Goal: Task Accomplishment & Management: Manage account settings

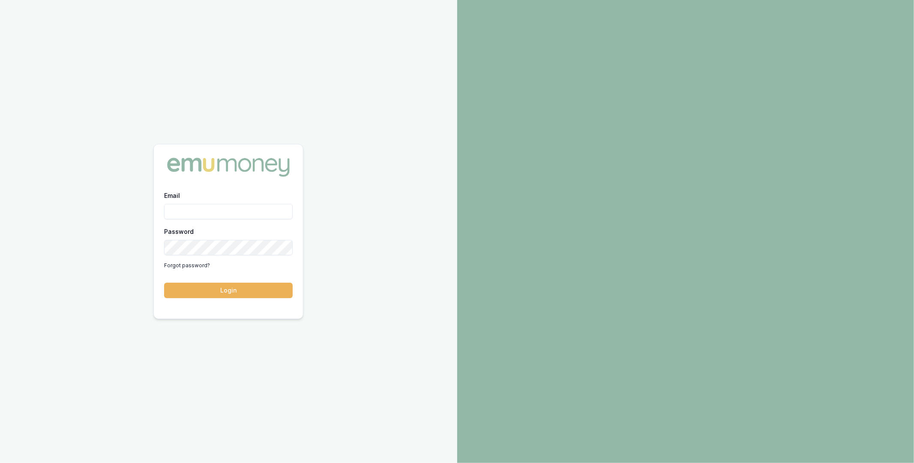
click at [236, 214] on input "Email" at bounding box center [228, 211] width 129 height 15
click at [0, 463] on com-1password-button at bounding box center [0, 463] width 0 height 0
type input "m@emumoney.com.au"
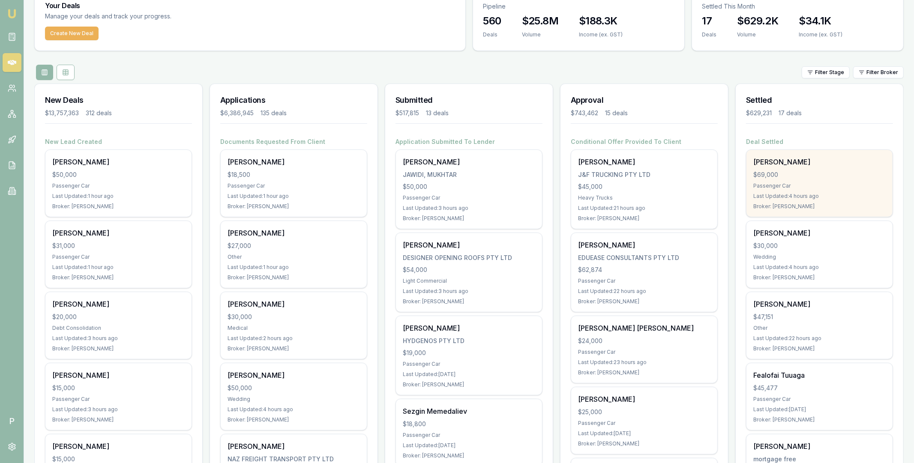
scroll to position [56, 0]
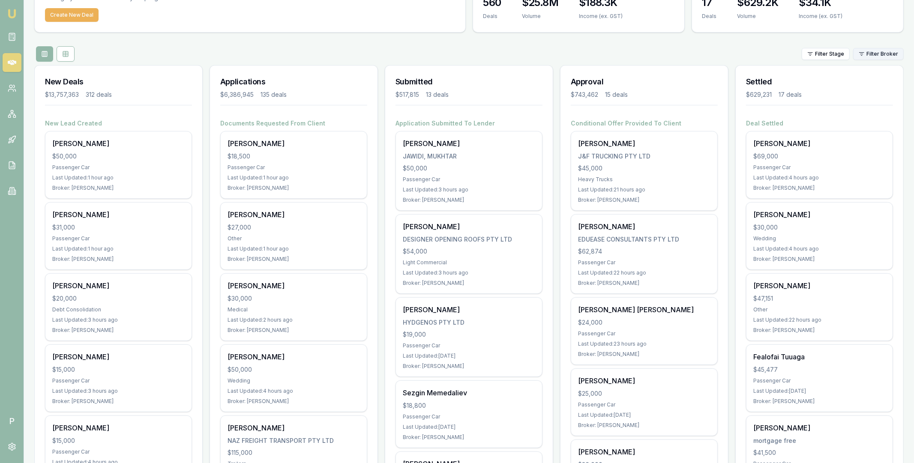
click at [874, 52] on html "Emu Broker P Matt Leeburn Toggle Menu Your Deals Manage your deals and track yo…" at bounding box center [457, 175] width 914 height 463
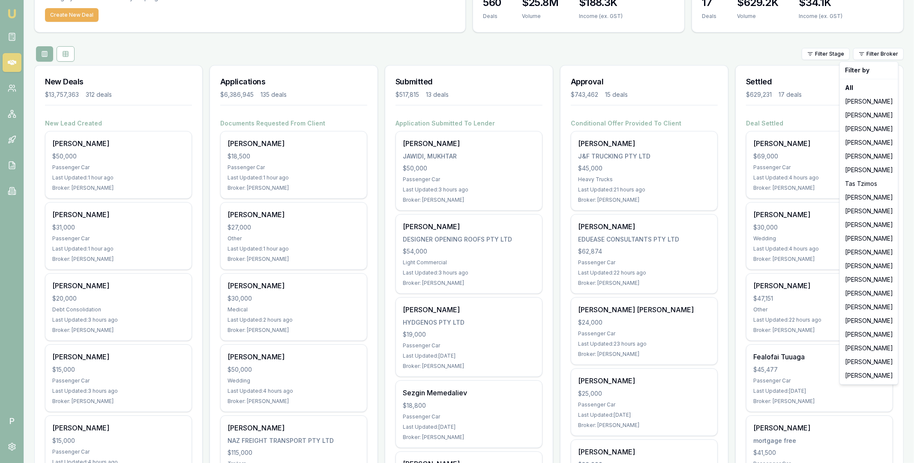
click at [703, 51] on html "Emu Broker P Matt Leeburn Toggle Menu Your Deals Manage your deals and track yo…" at bounding box center [457, 175] width 914 height 463
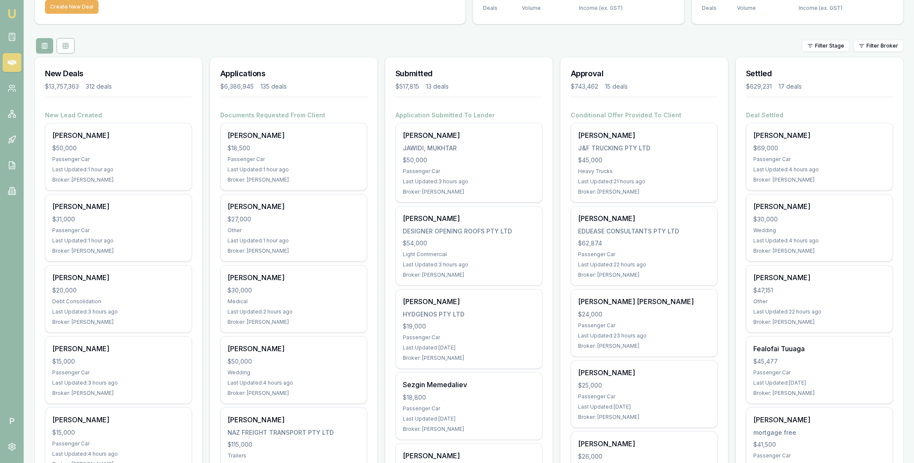
scroll to position [0, 0]
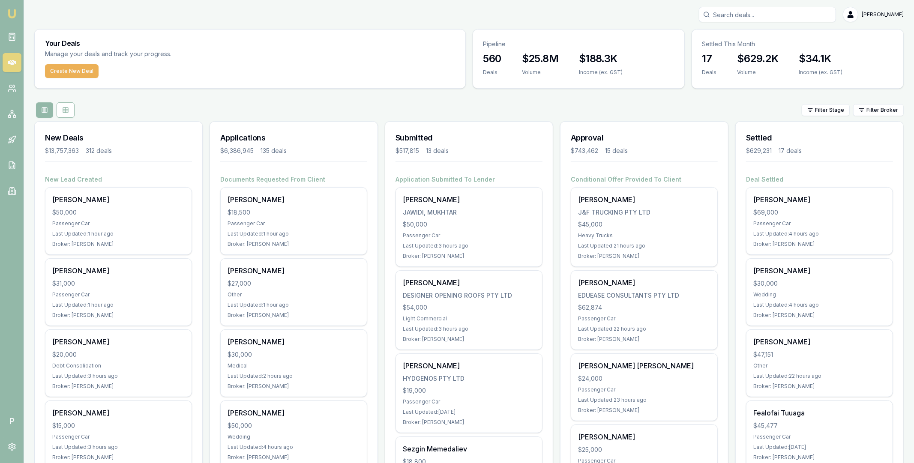
click at [728, 110] on div "Filter Stage Filter Broker" at bounding box center [468, 109] width 869 height 15
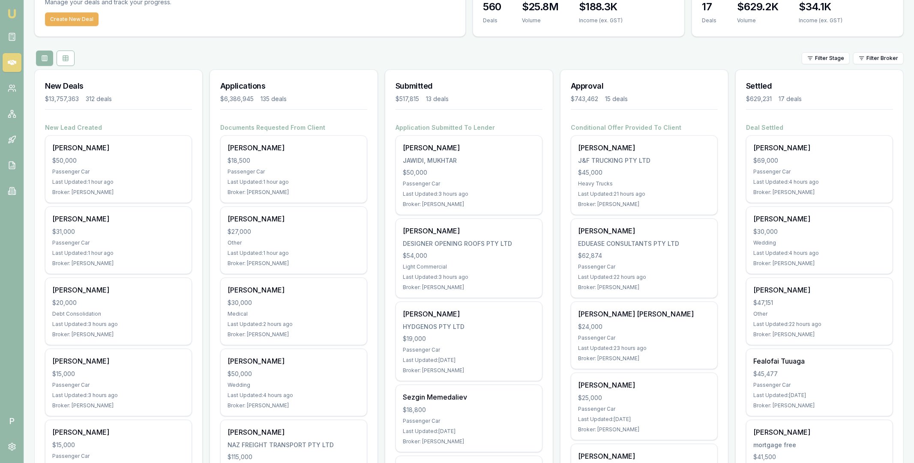
scroll to position [28, 0]
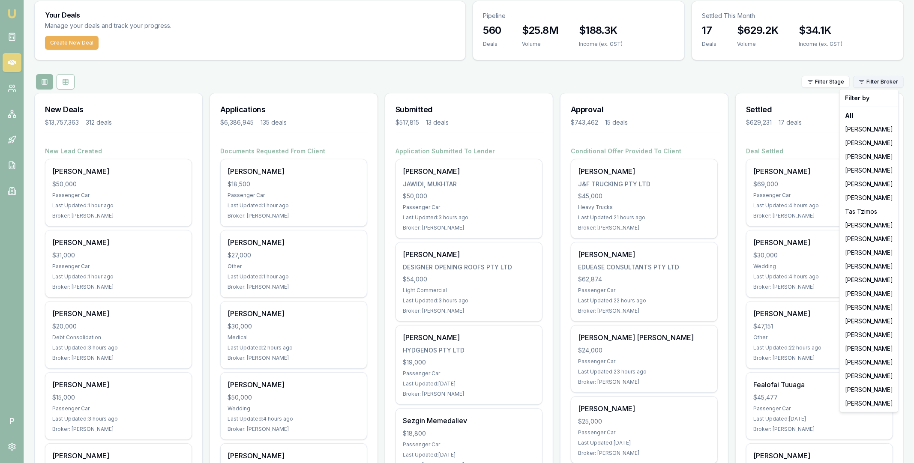
click at [879, 81] on html "Emu Broker P Matt Leeburn Toggle Menu Your Deals Manage your deals and track yo…" at bounding box center [457, 203] width 914 height 463
click at [865, 403] on div "[PERSON_NAME]" at bounding box center [868, 404] width 55 height 14
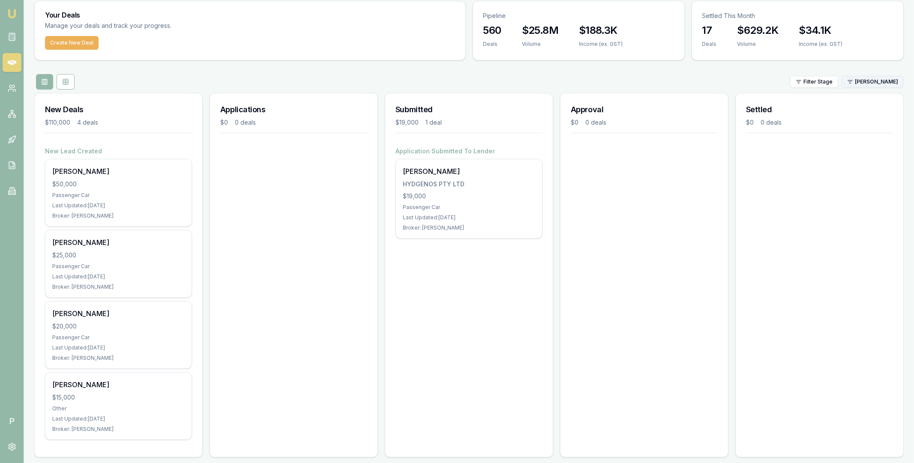
click at [864, 82] on html "Emu Broker P Matt Leeburn Toggle Menu Your Deals Manage your deals and track yo…" at bounding box center [457, 203] width 914 height 463
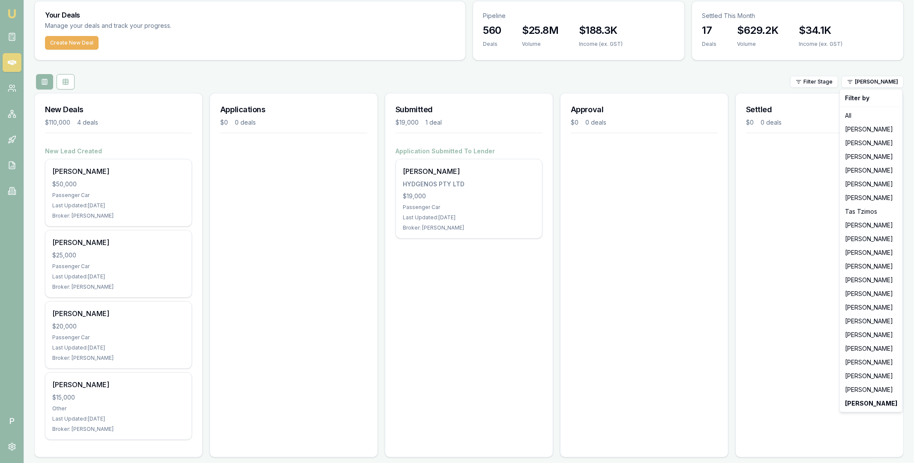
click at [656, 308] on html "Emu Broker P Matt Leeburn Toggle Menu Your Deals Manage your deals and track yo…" at bounding box center [457, 203] width 914 height 463
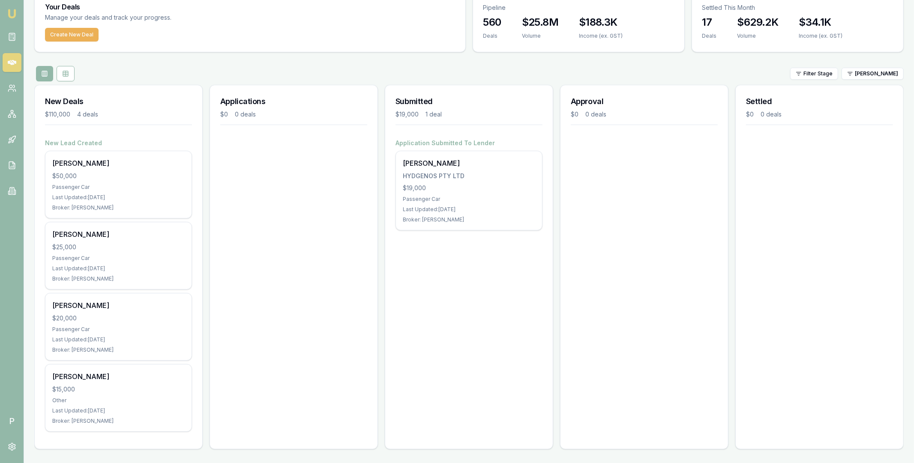
scroll to position [0, 0]
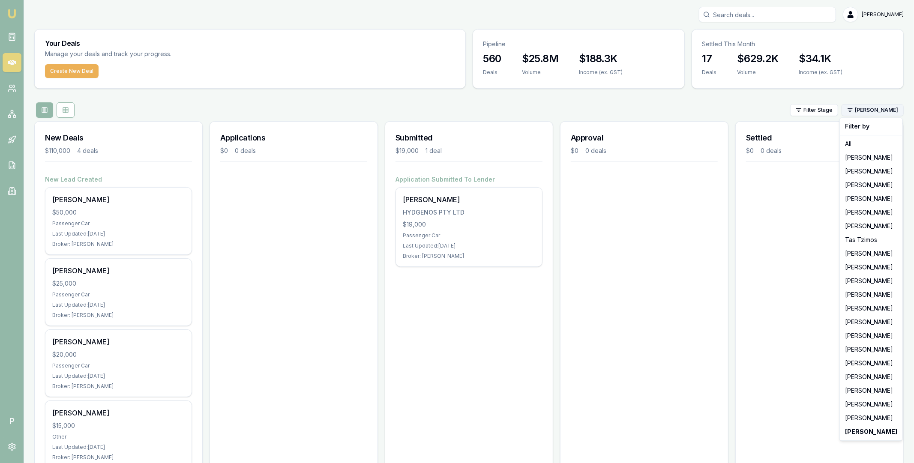
click at [883, 113] on html "Emu Broker P Matt Leeburn Toggle Menu Your Deals Manage your deals and track yo…" at bounding box center [457, 231] width 914 height 463
click at [870, 305] on div "[PERSON_NAME]" at bounding box center [870, 309] width 59 height 14
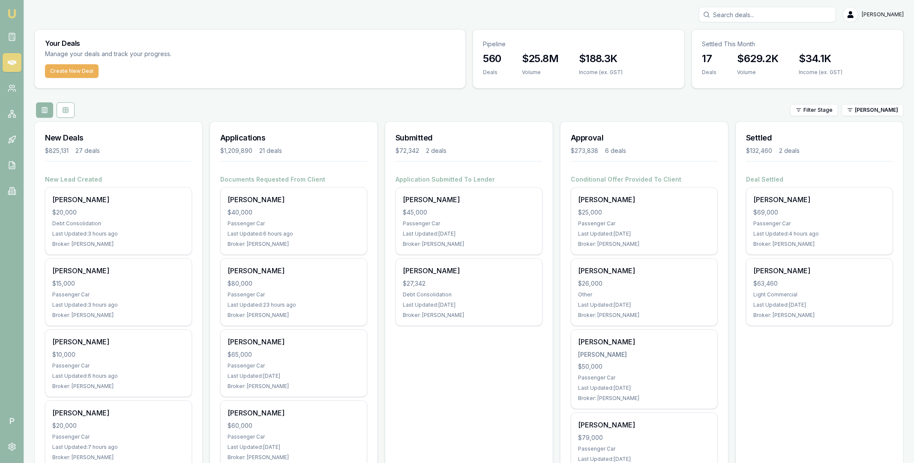
click at [696, 107] on div "Filter Stage Erin Shield" at bounding box center [468, 109] width 869 height 15
click at [584, 106] on div "Filter Stage Erin Shield" at bounding box center [468, 109] width 869 height 15
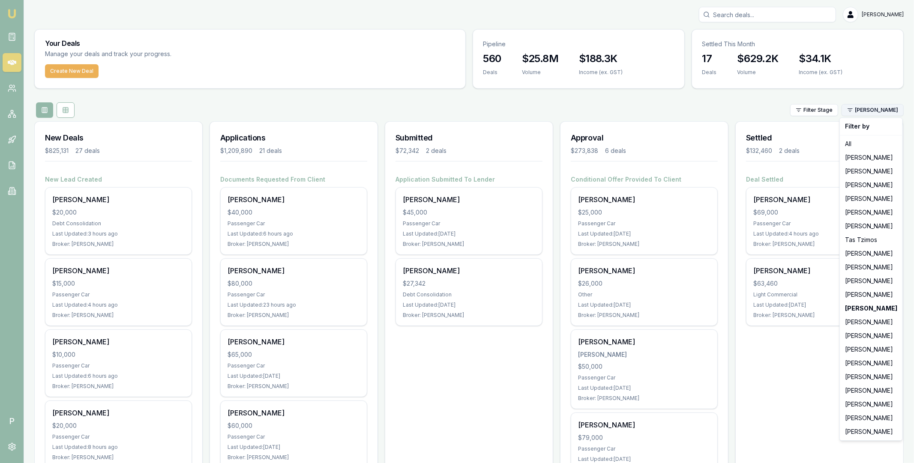
click at [879, 110] on html "Emu Broker P Matt Leeburn Toggle Menu Your Deals Manage your deals and track yo…" at bounding box center [457, 231] width 914 height 463
click at [861, 138] on div "All" at bounding box center [870, 144] width 59 height 14
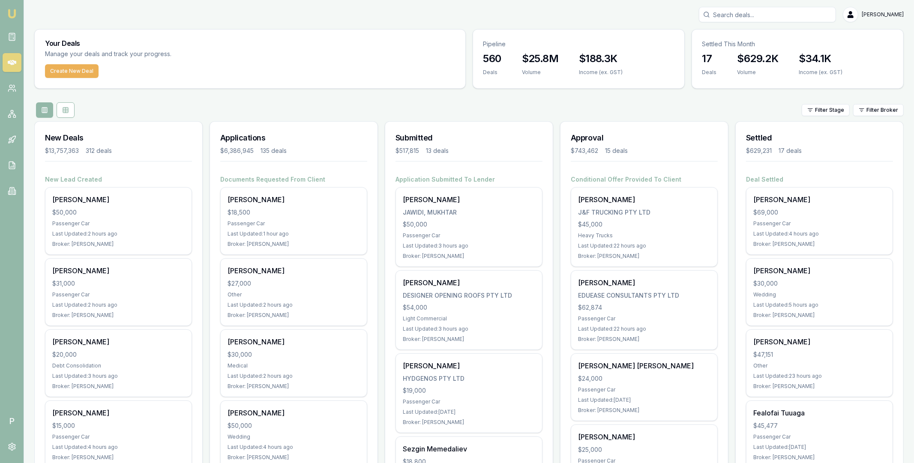
click at [763, 112] on div "Filter Stage Filter Broker" at bounding box center [468, 109] width 869 height 15
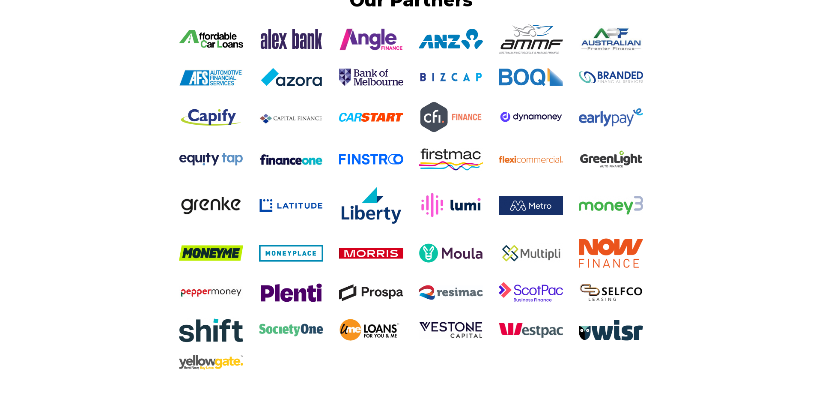
scroll to position [1536, 0]
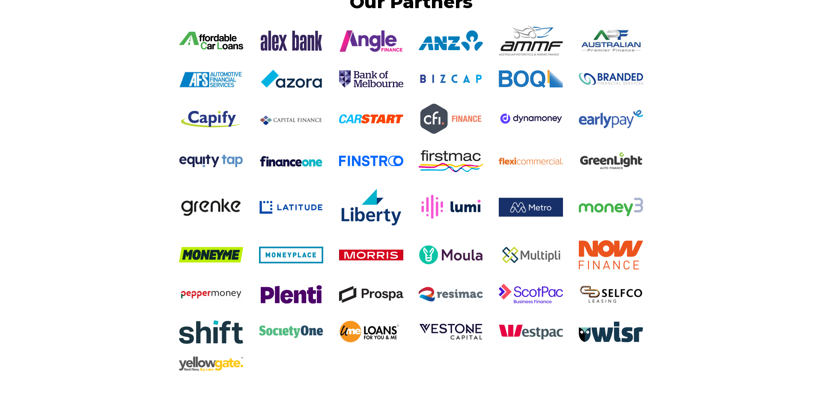
click at [127, 258] on div "Our Partners" at bounding box center [411, 219] width 822 height 457
click at [164, 206] on div "Our Partners" at bounding box center [411, 187] width 514 height 393
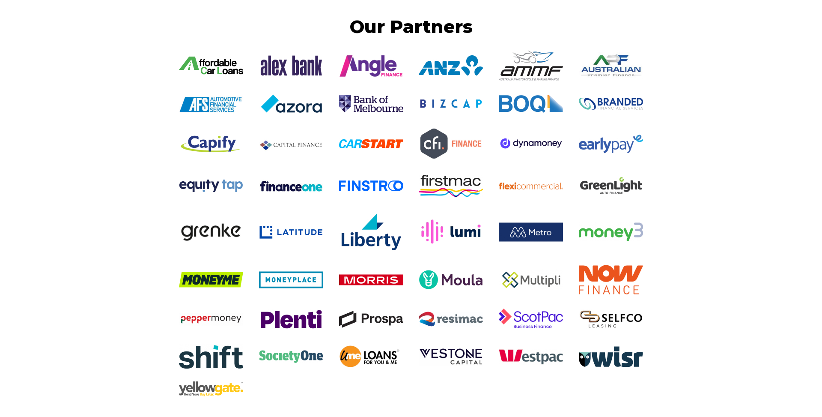
scroll to position [1513, 0]
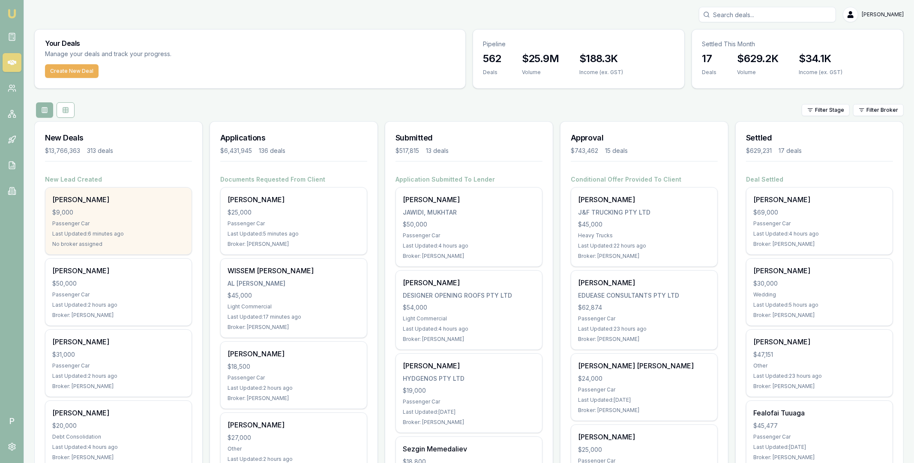
click at [129, 211] on div "$9,000" at bounding box center [118, 212] width 132 height 9
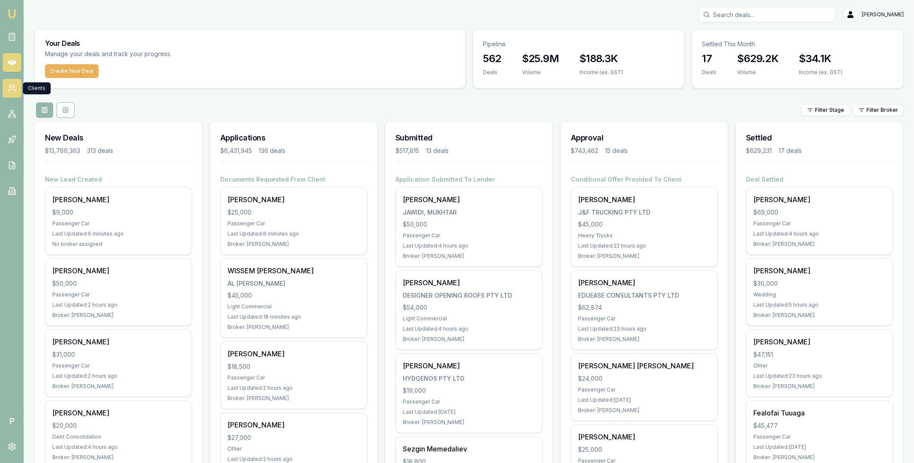
click at [15, 90] on icon at bounding box center [12, 88] width 9 height 9
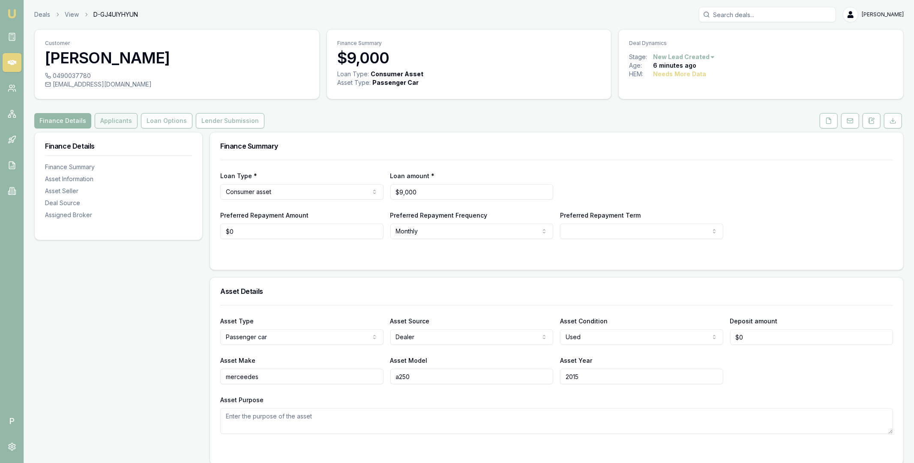
click at [117, 119] on button "Applicants" at bounding box center [116, 120] width 43 height 15
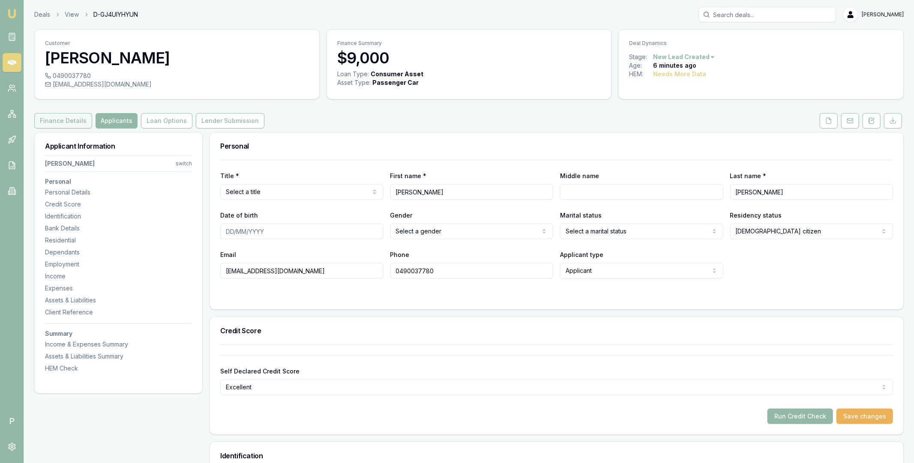
click at [66, 120] on button "Finance Details" at bounding box center [63, 120] width 58 height 15
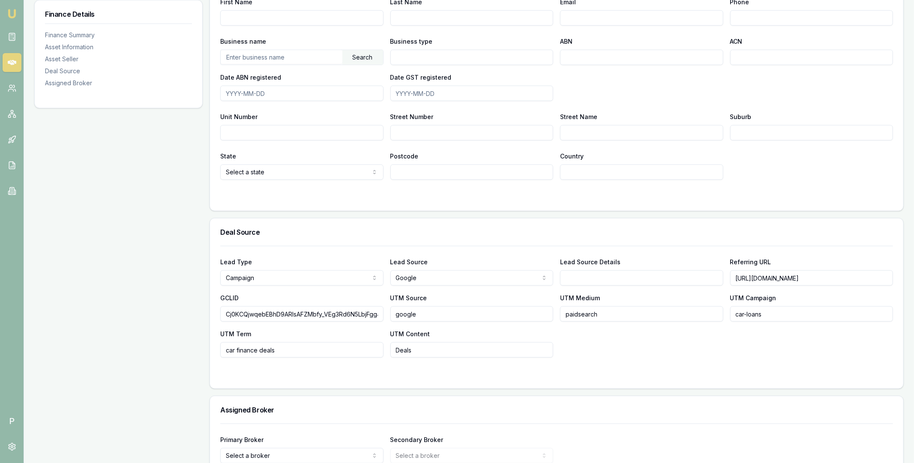
scroll to position [562, 0]
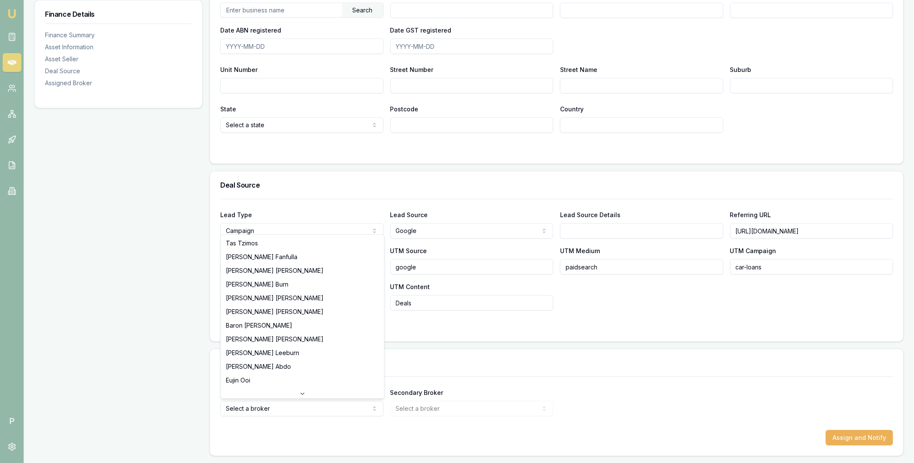
select select "U-K70KOTNJ1Z"
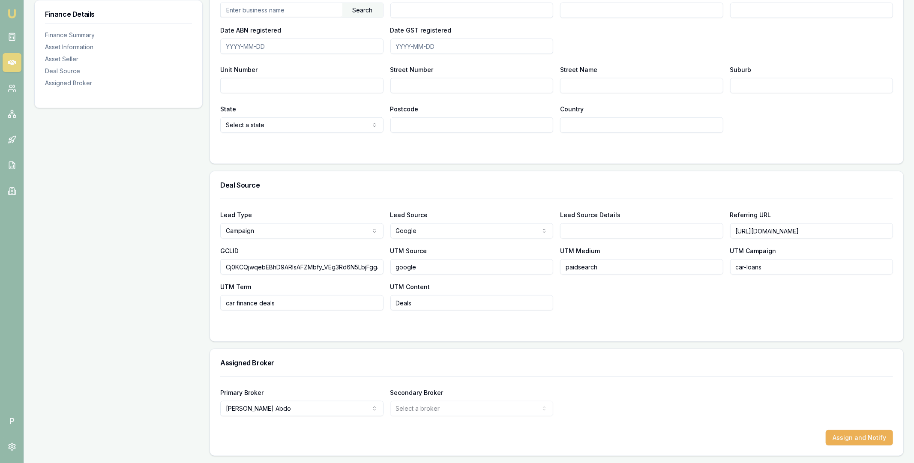
click at [595, 409] on div "Primary Broker [PERSON_NAME] [PERSON_NAME] [PERSON_NAME] [PERSON_NAME] [PERSON_…" at bounding box center [556, 401] width 673 height 29
click at [854, 437] on button "Assign and Notify" at bounding box center [858, 437] width 67 height 15
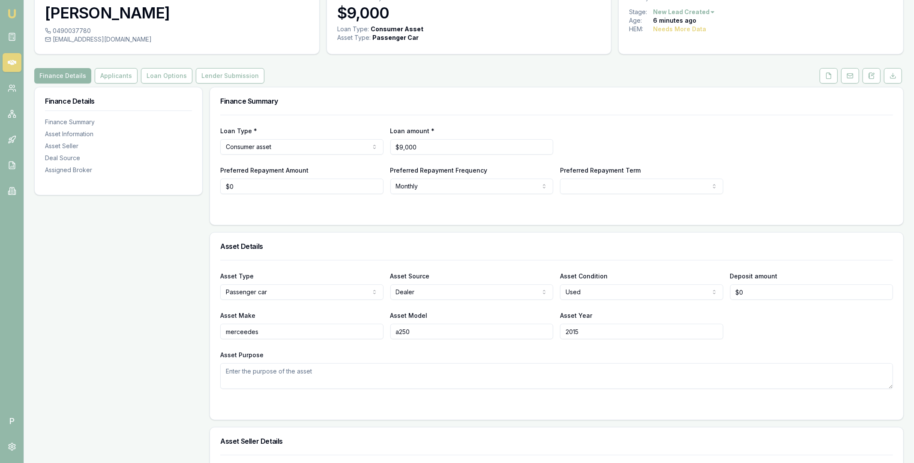
scroll to position [0, 0]
